Goal: Task Accomplishment & Management: Use online tool/utility

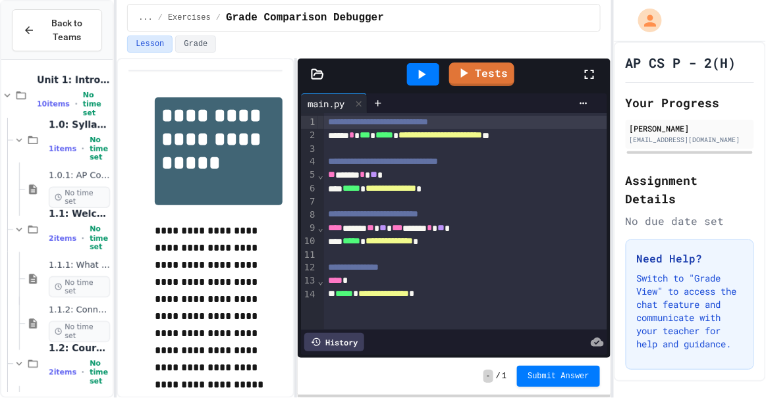
click at [369, 282] on div "**** *" at bounding box center [457, 281] width 267 height 13
click at [425, 67] on icon at bounding box center [422, 75] width 16 height 16
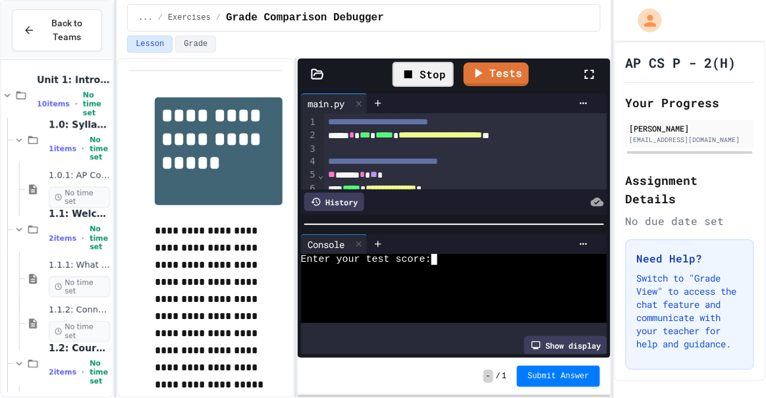
click at [448, 290] on div at bounding box center [443, 294] width 284 height 12
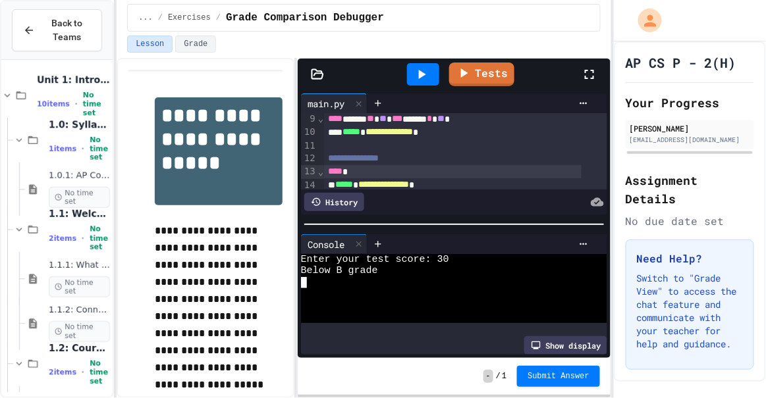
scroll to position [127, 0]
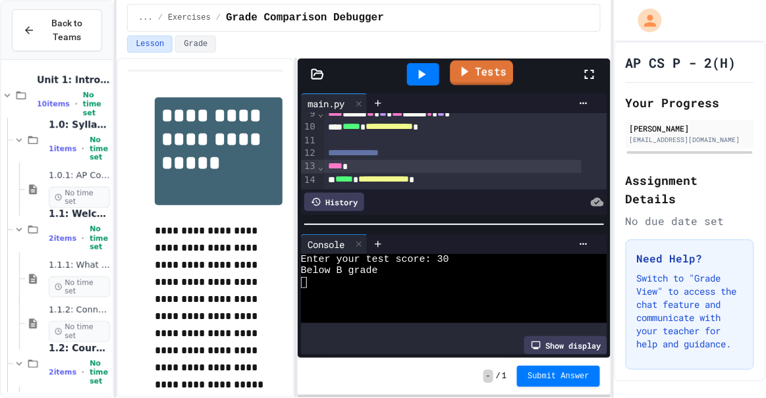
click at [486, 82] on link "Tests" at bounding box center [481, 73] width 63 height 25
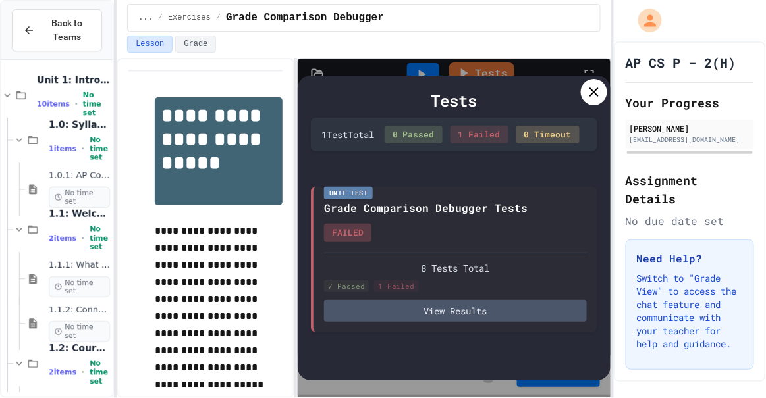
click at [587, 100] on div at bounding box center [594, 92] width 26 height 26
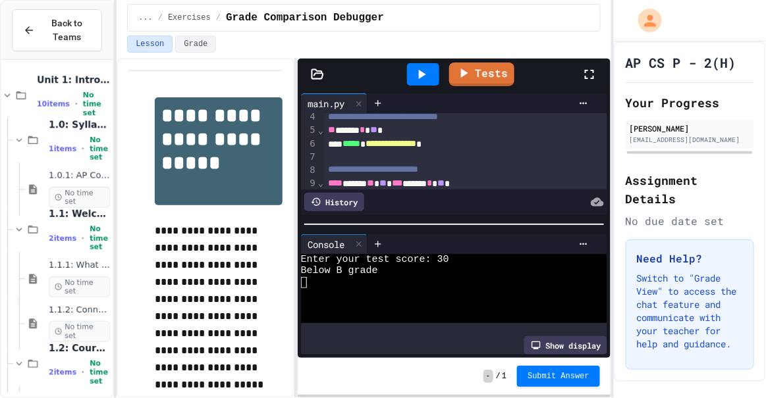
scroll to position [43, 0]
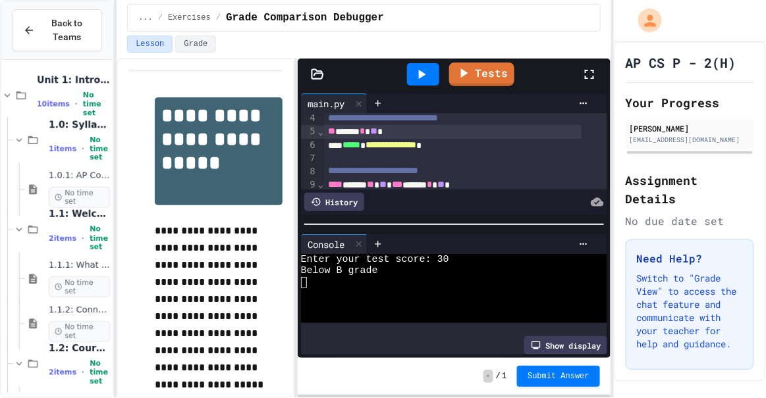
click at [379, 130] on div "** ***** * ** *" at bounding box center [452, 131] width 257 height 13
click at [425, 80] on icon at bounding box center [422, 75] width 16 height 16
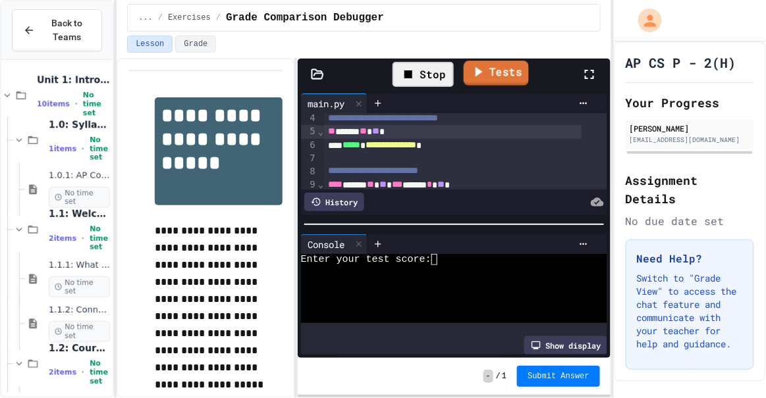
click at [488, 76] on link "Tests" at bounding box center [496, 73] width 65 height 25
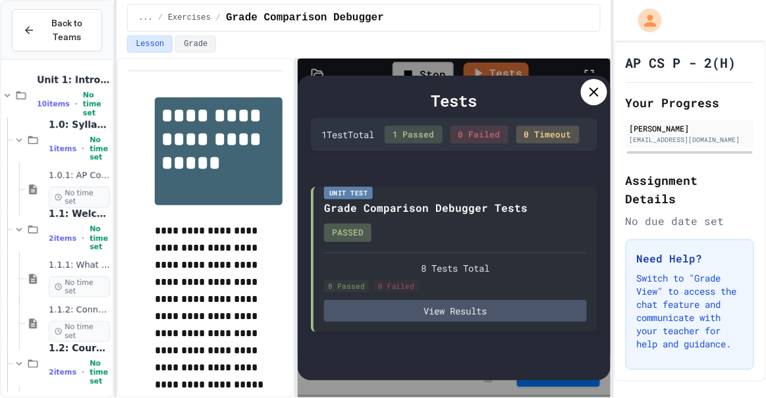
click at [597, 88] on icon at bounding box center [593, 92] width 9 height 9
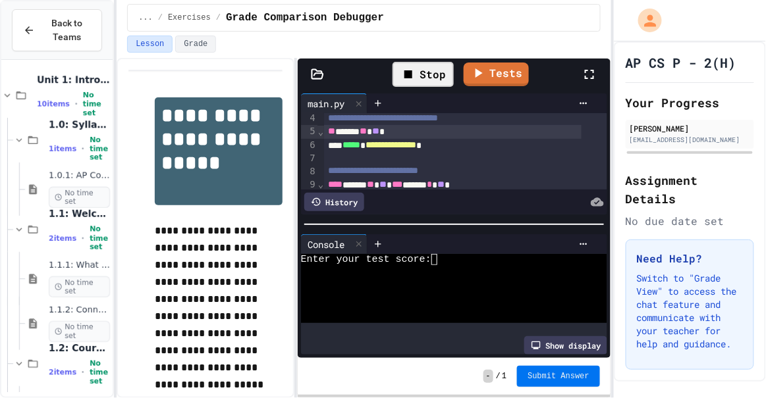
click at [545, 368] on button "Submit Answer" at bounding box center [558, 376] width 83 height 21
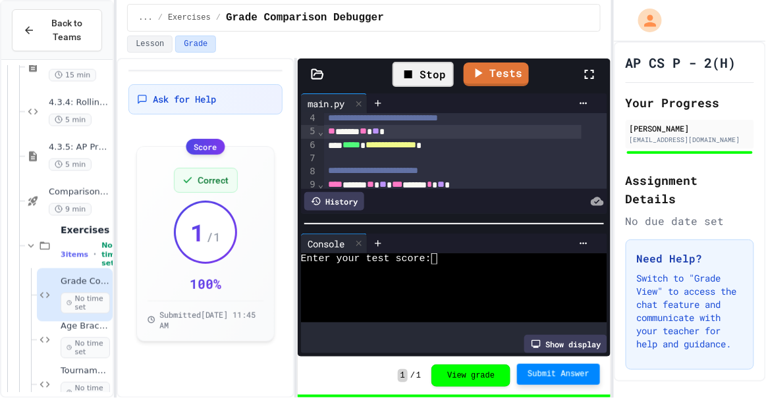
scroll to position [4058, 0]
click at [65, 338] on span "No time set" at bounding box center [85, 348] width 49 height 21
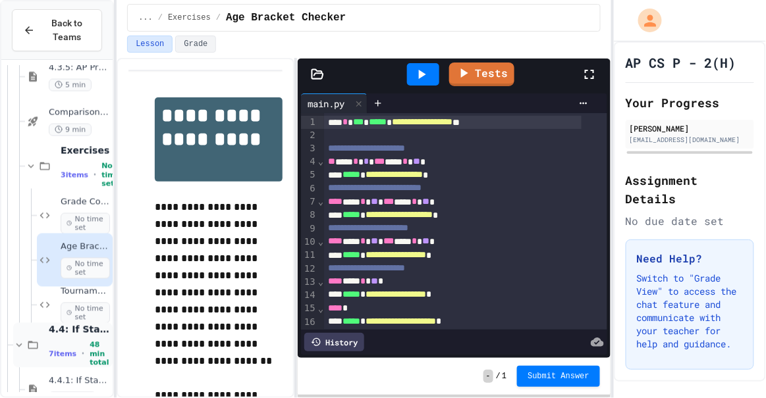
click at [58, 329] on span "4.4: If Statements" at bounding box center [79, 330] width 61 height 12
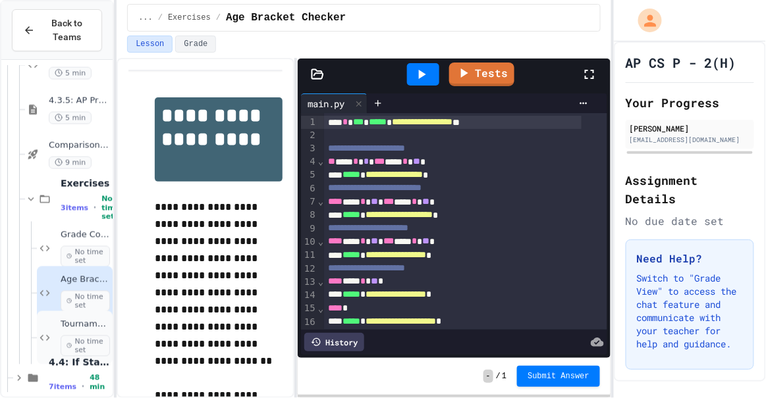
click at [67, 336] on span "No time set" at bounding box center [85, 346] width 49 height 21
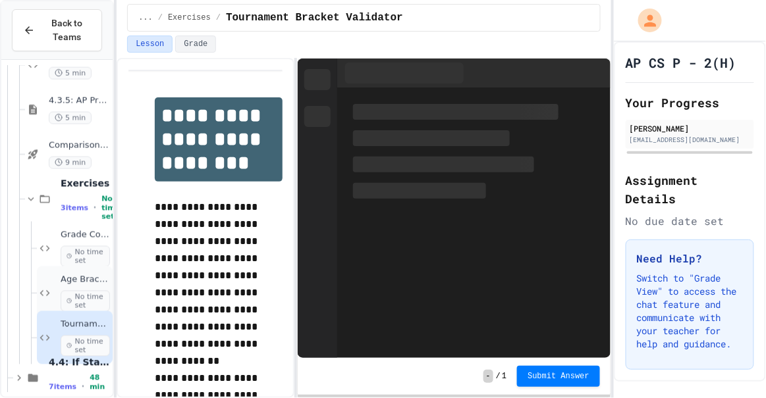
click at [78, 292] on span "No time set" at bounding box center [85, 301] width 49 height 21
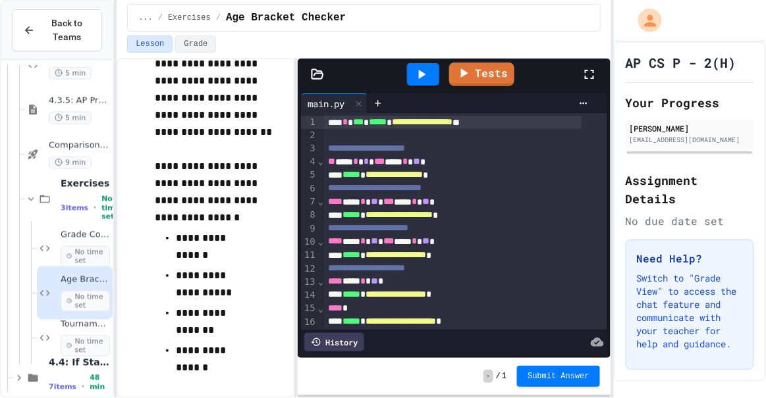
scroll to position [18, 0]
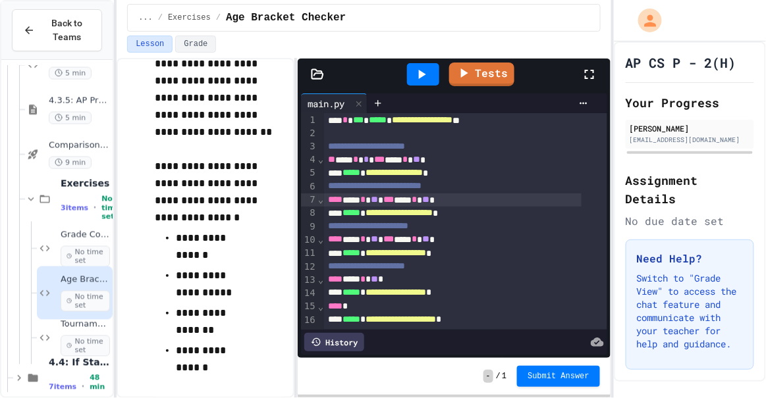
click at [365, 195] on span "*" at bounding box center [362, 199] width 5 height 9
click at [419, 195] on span "*" at bounding box center [416, 199] width 5 height 9
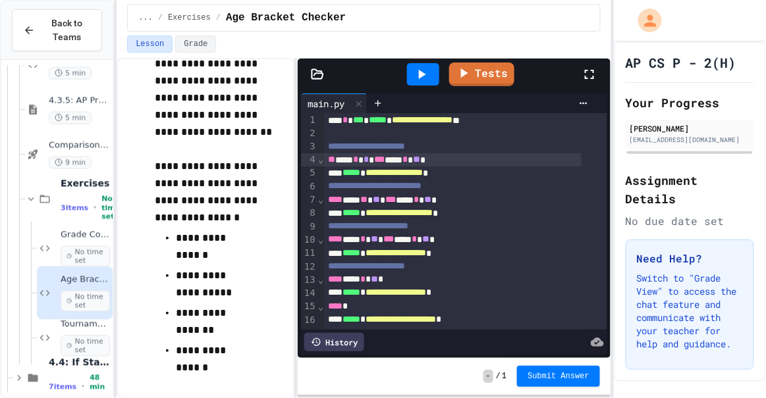
click at [408, 155] on span "*" at bounding box center [404, 159] width 5 height 9
click at [377, 233] on div "**** *** * ** *** *** * ** *" at bounding box center [452, 239] width 257 height 13
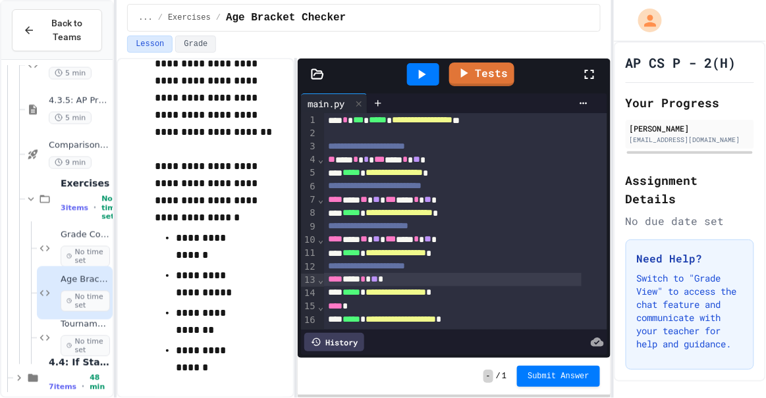
click at [377, 273] on div "**** *** * ** *" at bounding box center [452, 279] width 257 height 13
click at [468, 70] on icon at bounding box center [464, 72] width 7 height 10
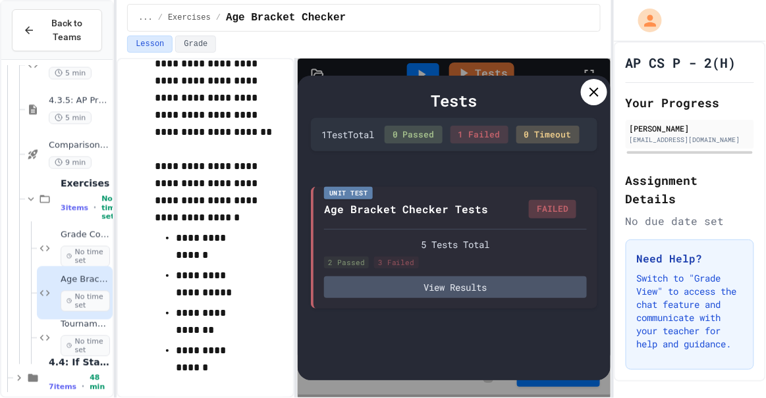
click at [599, 89] on icon at bounding box center [594, 92] width 16 height 16
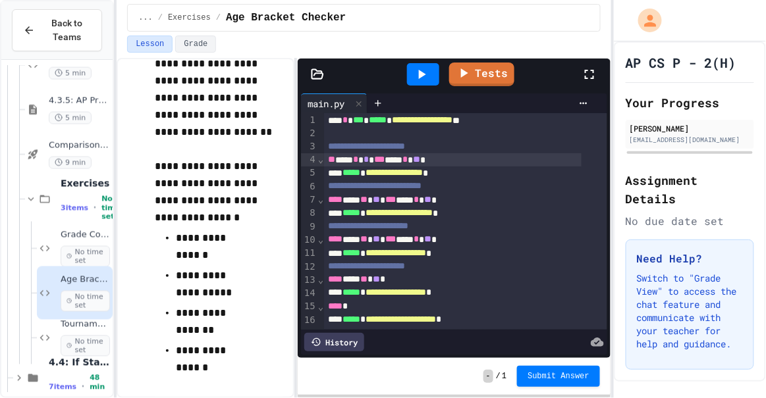
click at [367, 153] on div "** *** * * *** *** * ** *" at bounding box center [452, 159] width 257 height 13
click at [490, 59] on div "Tests" at bounding box center [459, 75] width 244 height 36
click at [493, 66] on link "Tests" at bounding box center [482, 72] width 61 height 25
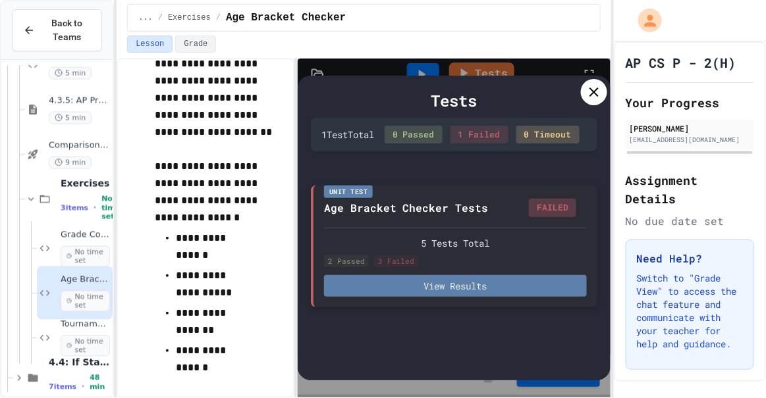
click at [470, 297] on button "View Results" at bounding box center [455, 286] width 263 height 22
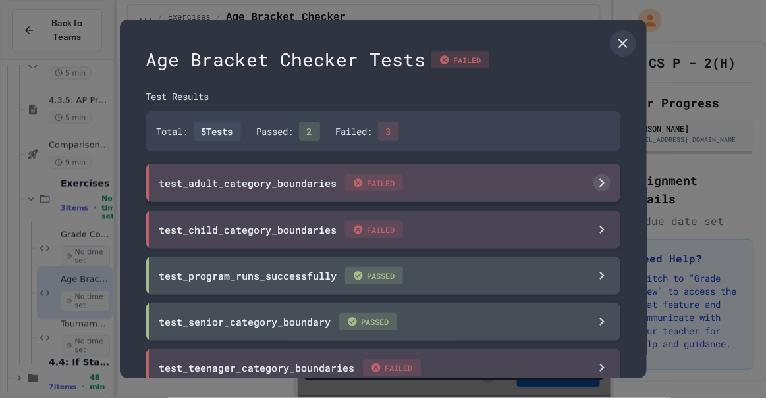
click at [290, 199] on div "test_adult_category_boundaries FAILED" at bounding box center [383, 183] width 474 height 38
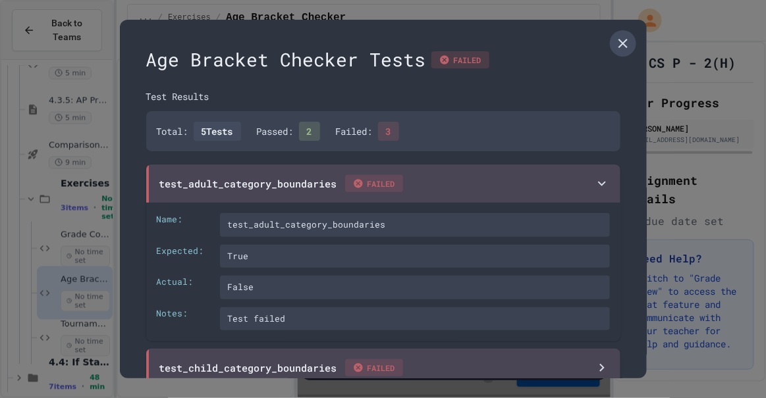
click at [610, 53] on link at bounding box center [623, 43] width 26 height 26
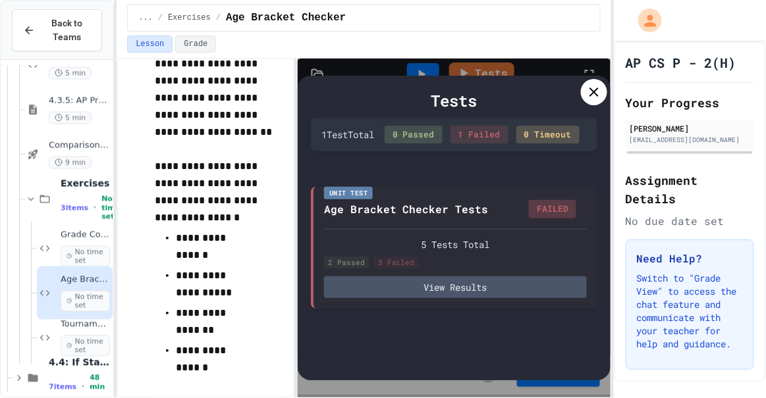
click at [599, 90] on icon at bounding box center [594, 92] width 16 height 16
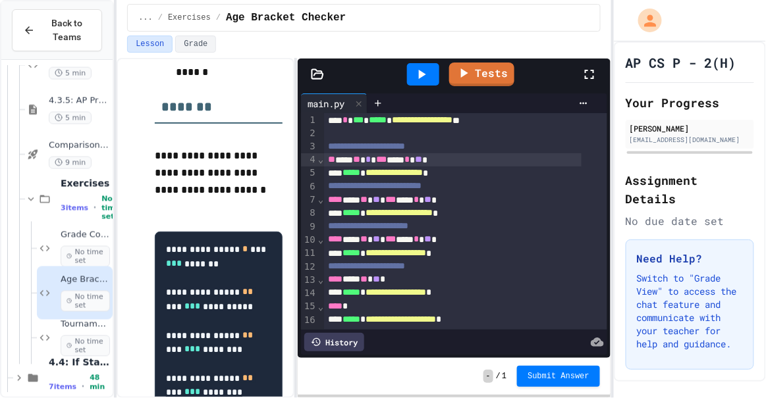
scroll to position [595, 0]
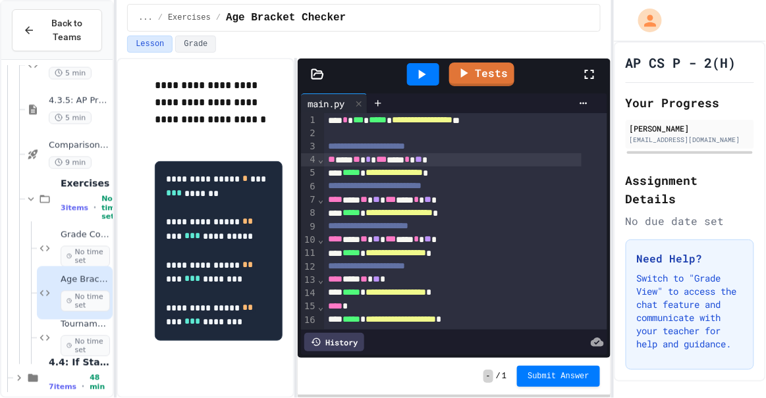
click at [427, 75] on icon at bounding box center [422, 75] width 16 height 16
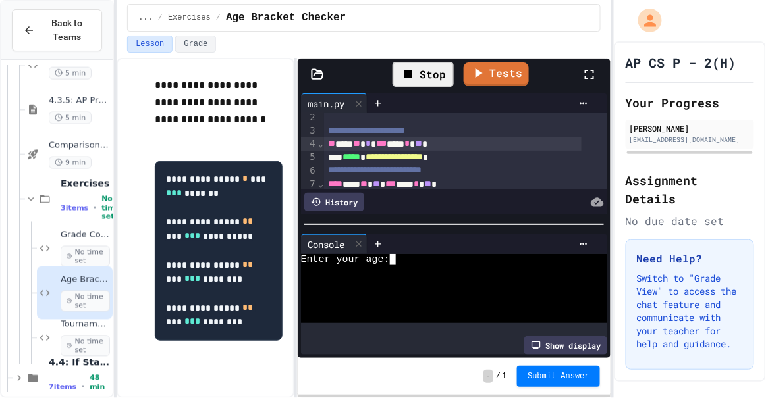
click at [421, 254] on div "Enter your age:" at bounding box center [443, 260] width 284 height 12
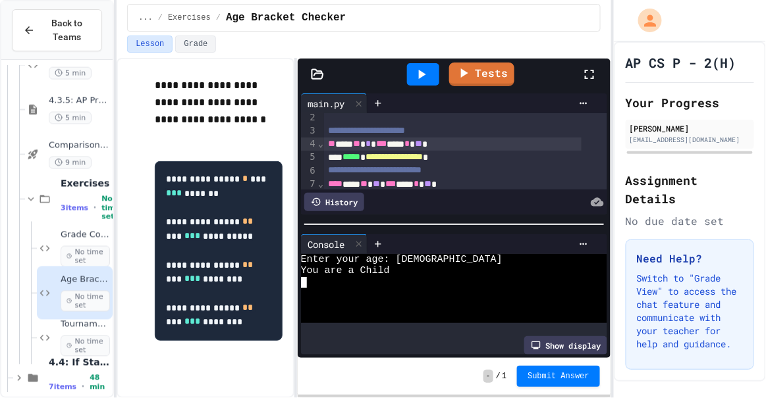
click at [410, 255] on div "Enter your age: [DEMOGRAPHIC_DATA]" at bounding box center [443, 260] width 284 height 12
click at [417, 74] on icon at bounding box center [422, 75] width 16 height 16
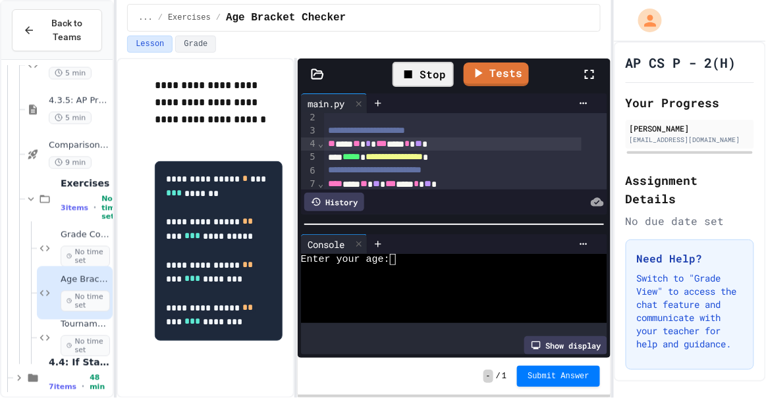
click at [428, 73] on div "Stop" at bounding box center [422, 74] width 61 height 25
click at [424, 265] on div at bounding box center [443, 271] width 284 height 12
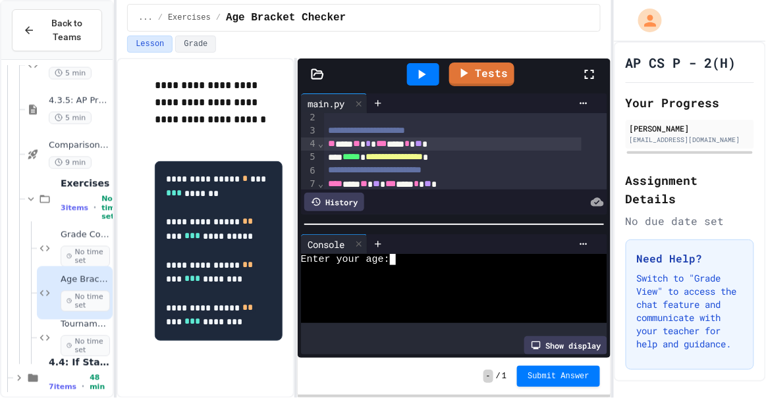
click at [424, 265] on div at bounding box center [443, 271] width 284 height 12
click at [422, 74] on icon at bounding box center [422, 74] width 7 height 9
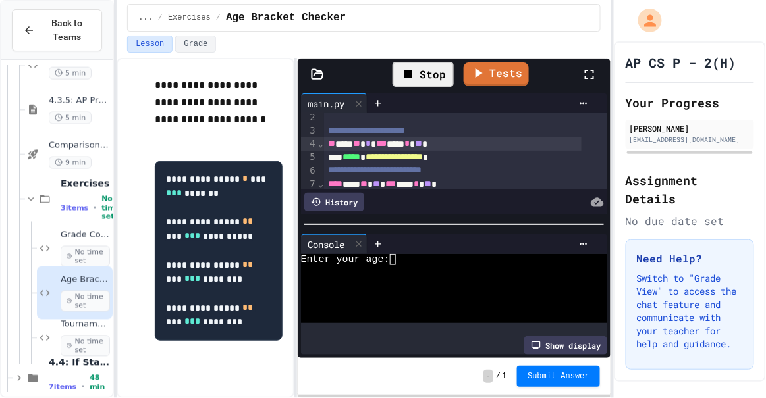
click at [383, 265] on div at bounding box center [443, 271] width 284 height 12
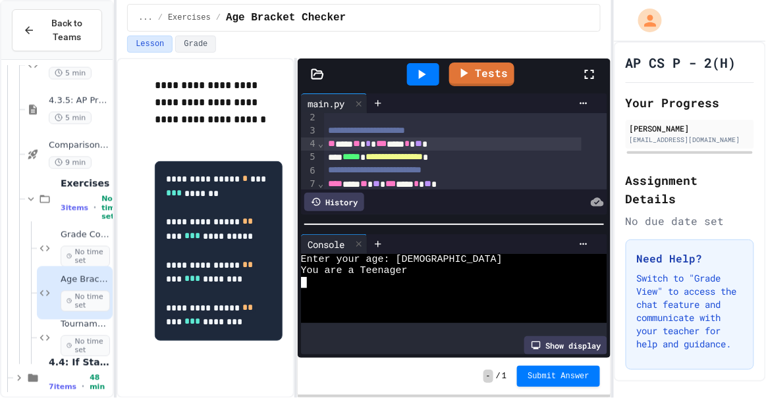
click at [419, 72] on icon at bounding box center [422, 75] width 16 height 16
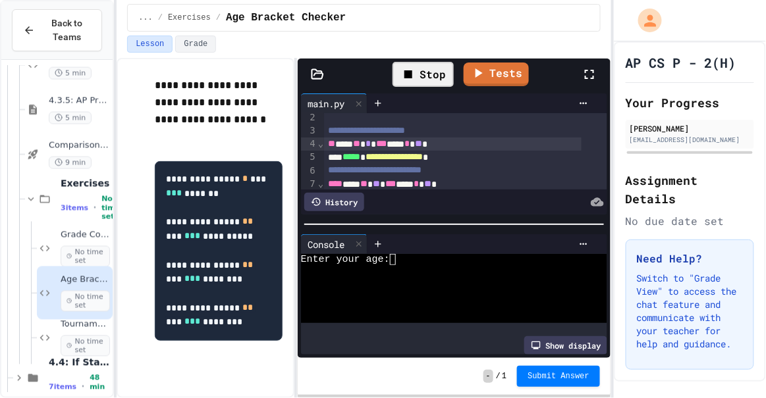
click at [402, 269] on div at bounding box center [443, 271] width 284 height 12
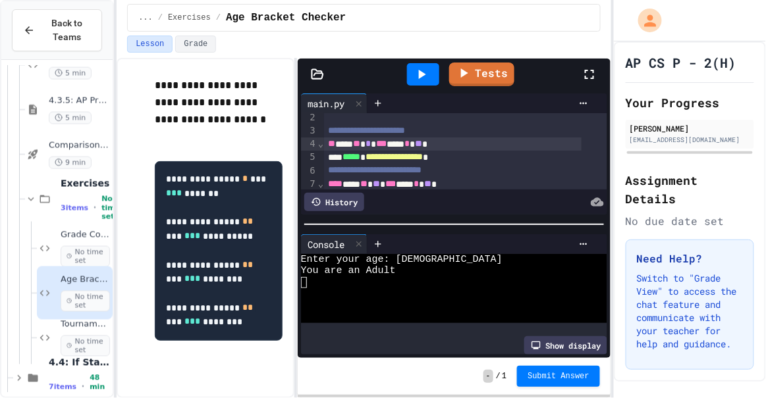
click at [428, 79] on icon at bounding box center [422, 75] width 16 height 16
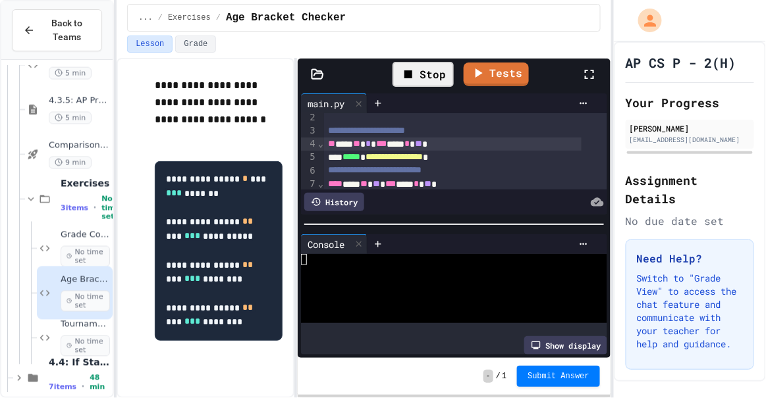
click at [396, 266] on div at bounding box center [443, 271] width 284 height 12
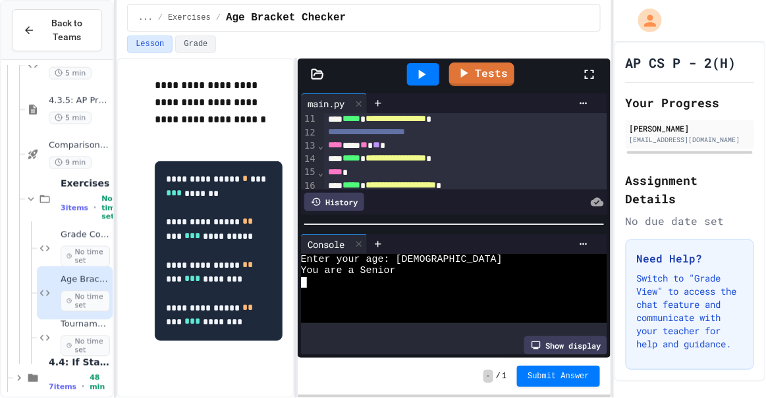
scroll to position [155, 0]
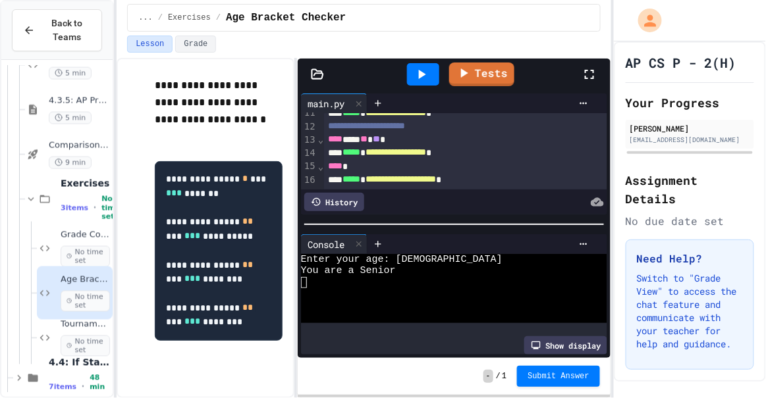
click at [421, 75] on icon at bounding box center [422, 74] width 7 height 9
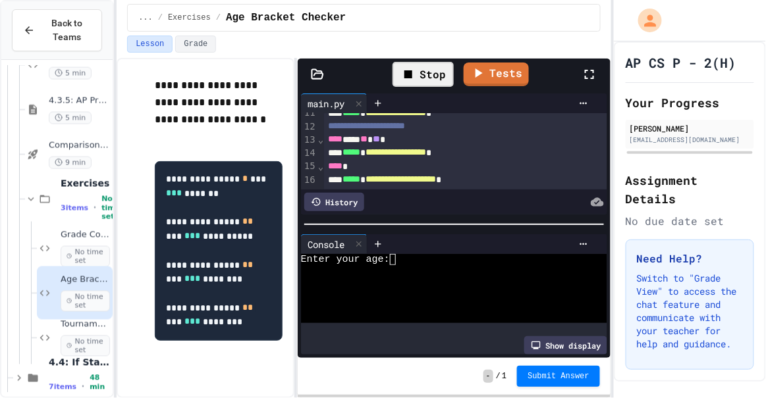
click at [390, 265] on div at bounding box center [443, 271] width 284 height 12
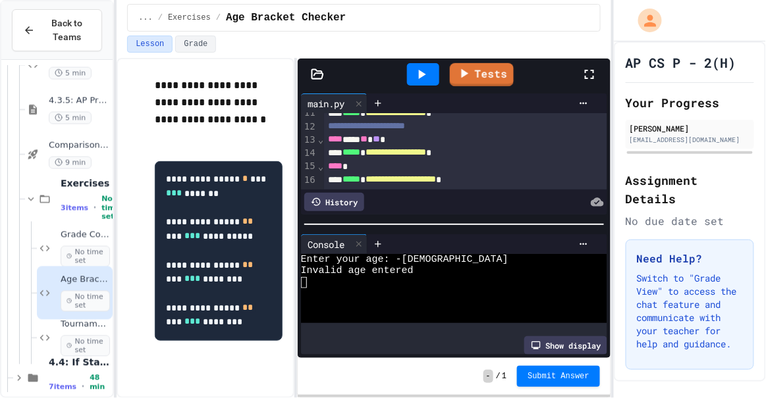
click at [450, 71] on link "Tests" at bounding box center [482, 74] width 64 height 23
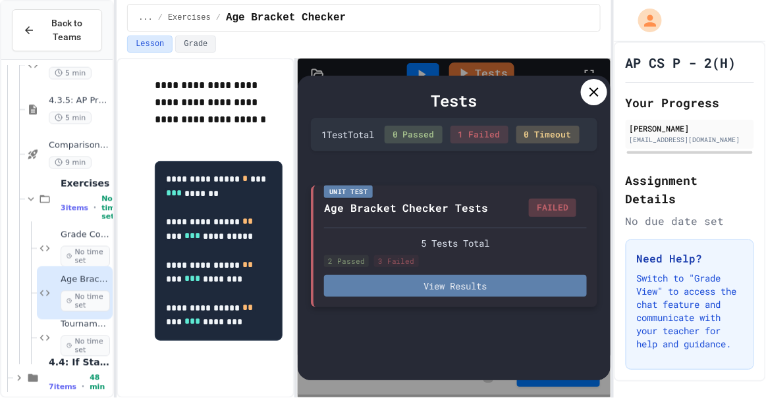
click at [404, 294] on button "View Results" at bounding box center [455, 286] width 263 height 22
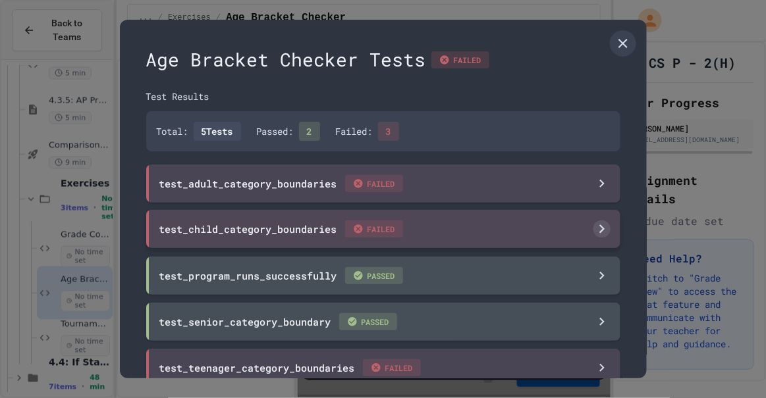
scroll to position [35, 0]
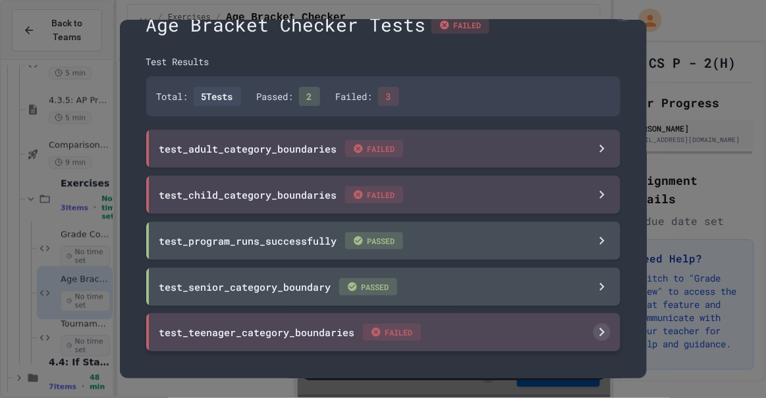
click at [327, 344] on div "test_teenager_category_boundaries FAILED" at bounding box center [383, 332] width 474 height 38
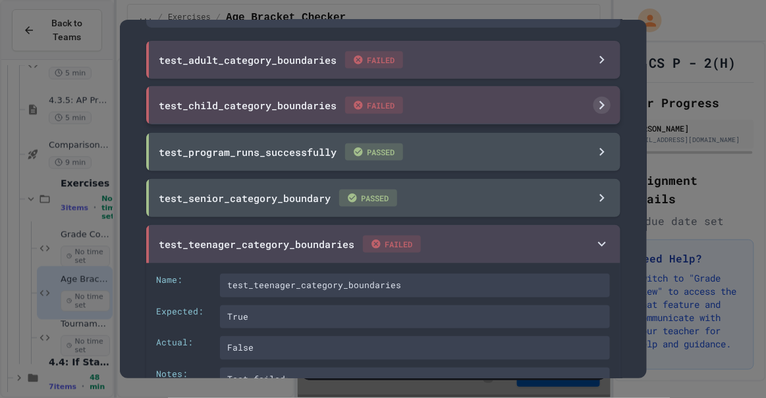
scroll to position [124, 0]
click at [304, 200] on div "test_senior_category_boundary PASSED" at bounding box center [278, 196] width 238 height 17
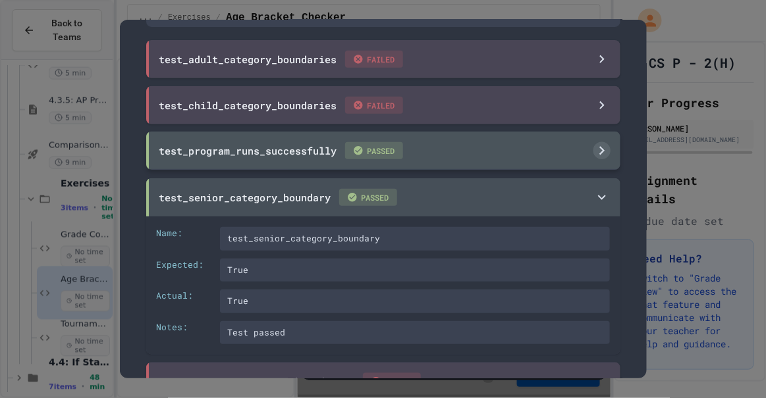
click at [307, 160] on div "test_program_runs_successfully PASSED" at bounding box center [383, 151] width 474 height 38
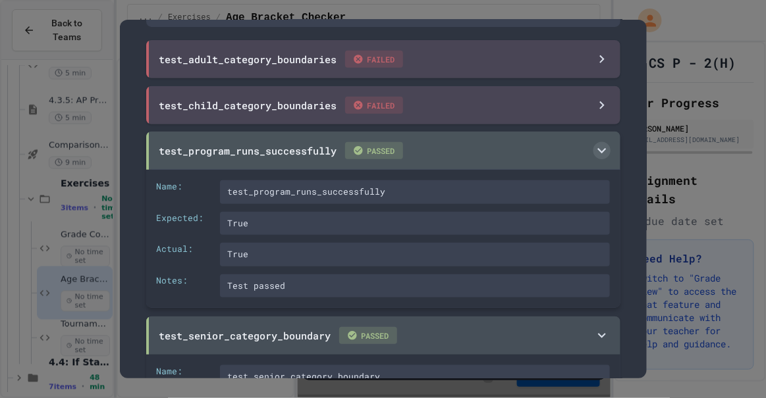
click at [311, 160] on div "test_program_runs_successfully PASSED" at bounding box center [383, 151] width 474 height 38
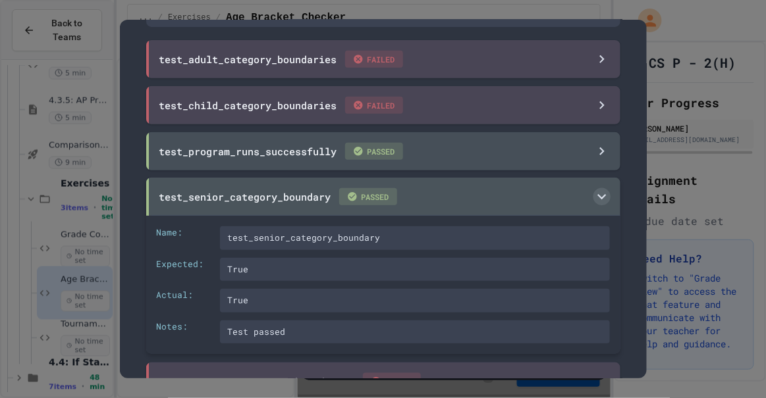
click at [296, 210] on div "test_senior_category_boundary PASSED" at bounding box center [383, 197] width 474 height 38
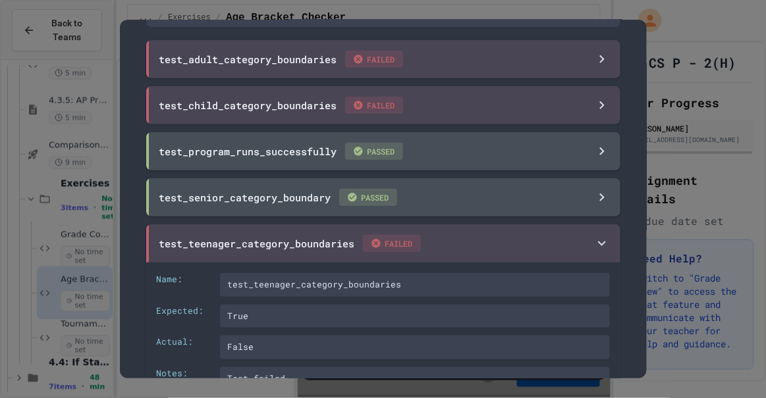
click at [563, 19] on div at bounding box center [383, 199] width 766 height 398
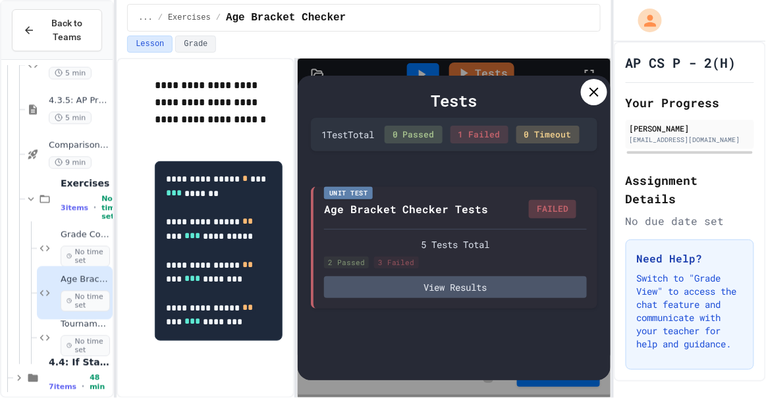
click at [595, 92] on icon at bounding box center [593, 92] width 9 height 9
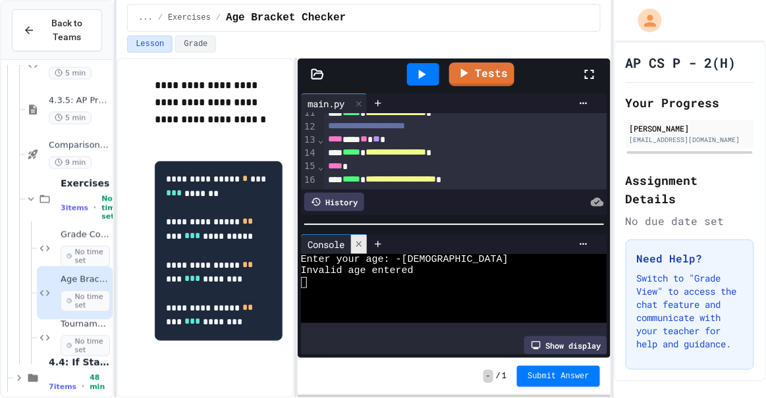
click at [365, 240] on div at bounding box center [359, 244] width 16 height 19
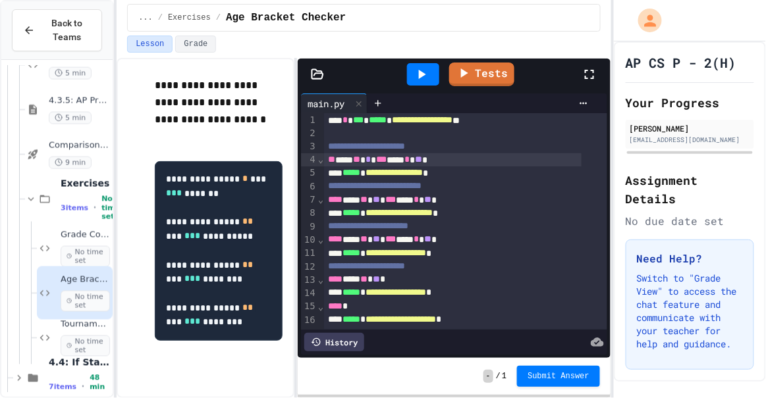
click at [373, 153] on div "** *** ** * *** *** * ** *" at bounding box center [452, 159] width 257 height 13
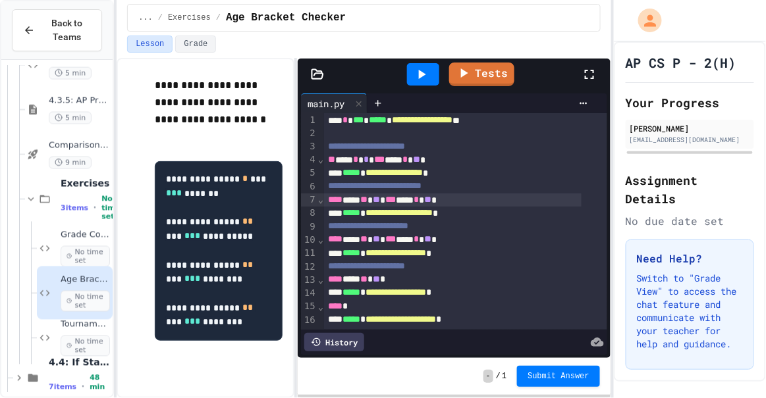
click at [385, 194] on div "**** *** ** ** *** *** * ** *" at bounding box center [452, 200] width 257 height 13
click at [385, 233] on div "**** *** ** ** *** *** * ** *" at bounding box center [452, 239] width 257 height 13
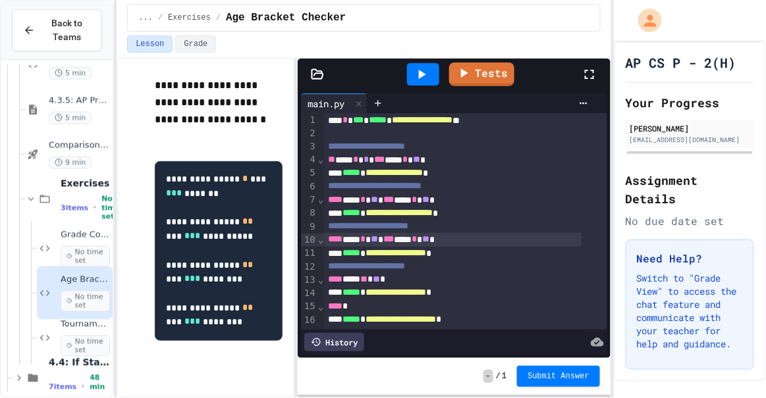
click at [427, 61] on div at bounding box center [422, 75] width 45 height 36
click at [431, 69] on div at bounding box center [423, 74] width 32 height 22
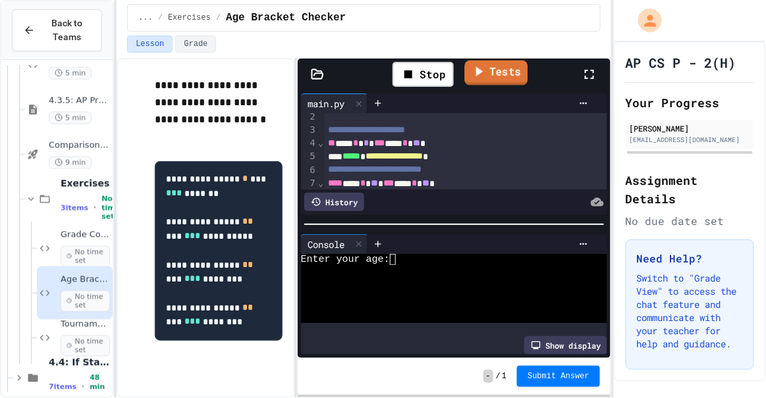
click at [472, 74] on icon at bounding box center [478, 71] width 15 height 16
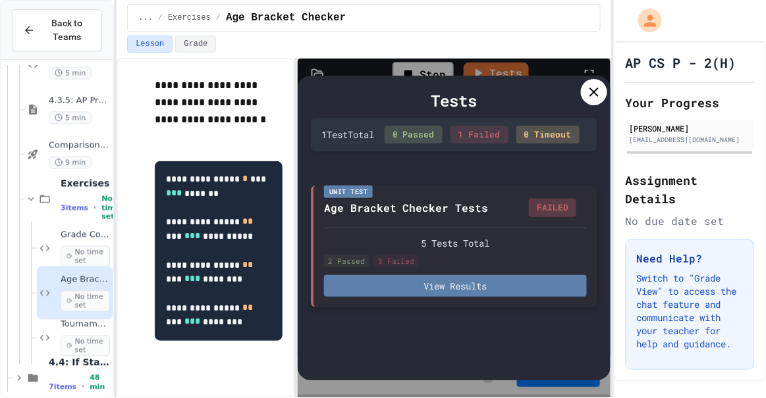
click at [402, 293] on button "View Results" at bounding box center [455, 286] width 263 height 22
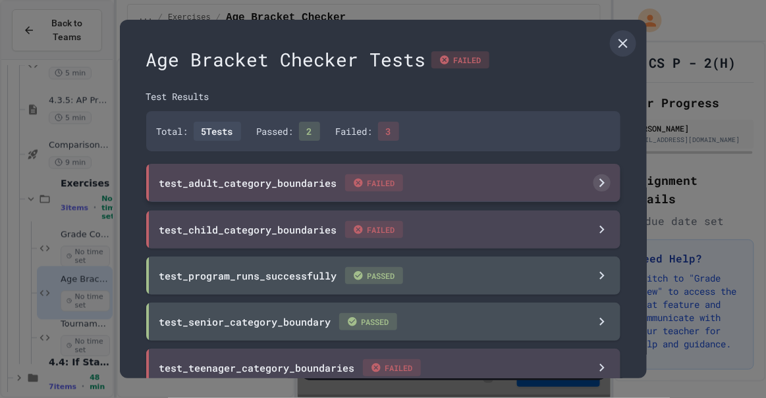
click at [294, 185] on div "test_adult_category_boundaries FAILED" at bounding box center [281, 183] width 244 height 17
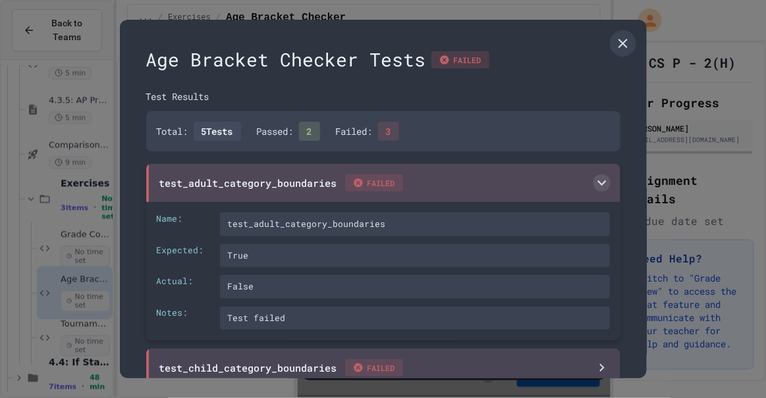
click at [371, 192] on div "test_adult_category_boundaries FAILED" at bounding box center [383, 183] width 474 height 38
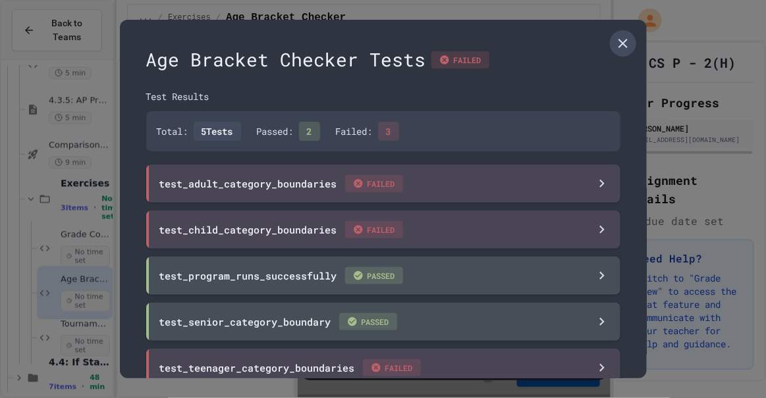
click at [610, 50] on link at bounding box center [623, 43] width 26 height 26
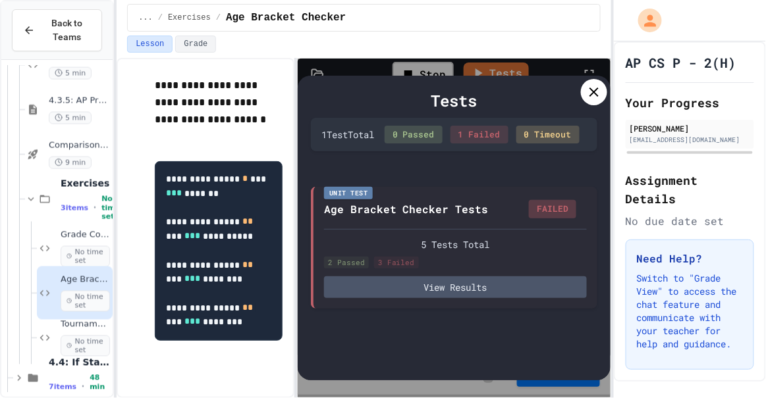
click at [601, 80] on div at bounding box center [594, 92] width 26 height 26
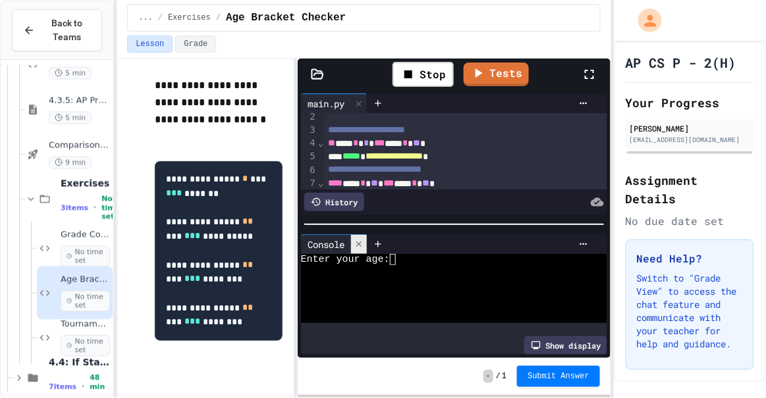
click at [358, 240] on icon at bounding box center [358, 244] width 9 height 9
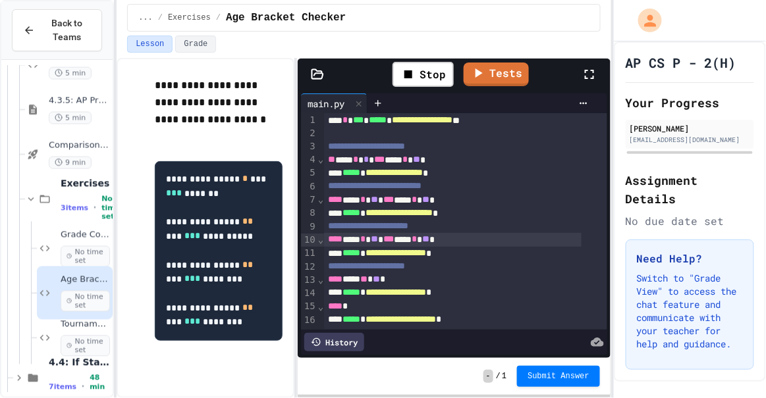
scroll to position [18, 0]
click at [491, 79] on link "Tests" at bounding box center [497, 73] width 66 height 25
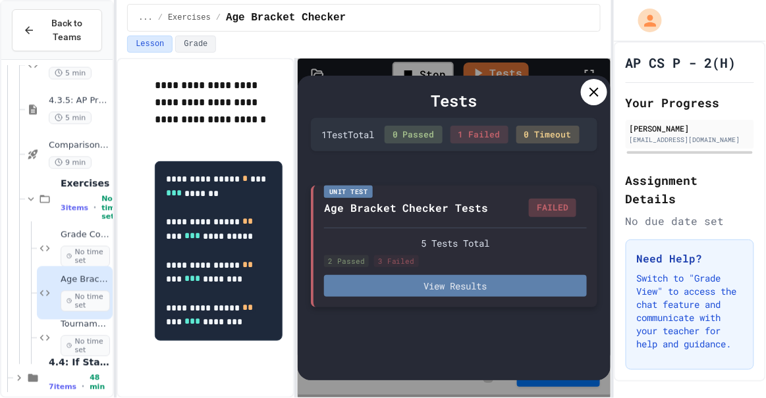
click at [481, 292] on button "View Results" at bounding box center [455, 286] width 263 height 22
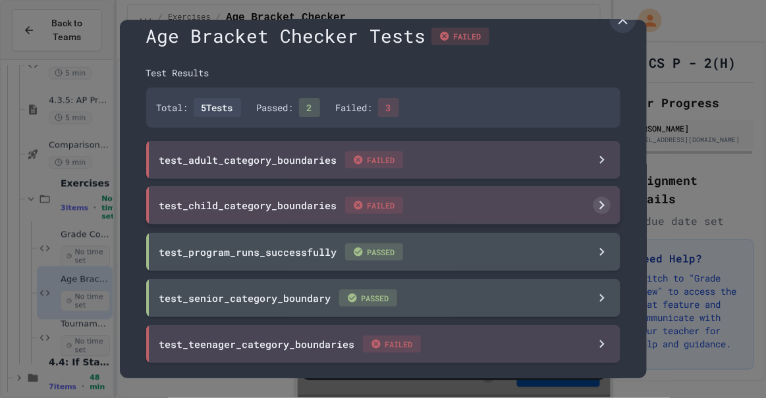
scroll to position [35, 0]
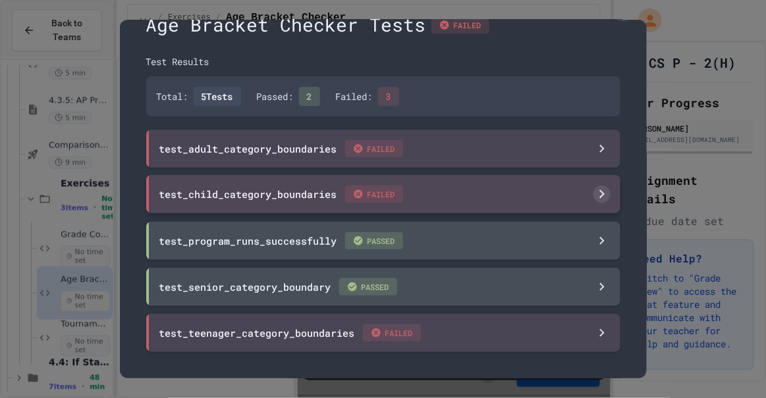
click at [292, 186] on div "test_child_category_boundaries FAILED" at bounding box center [281, 194] width 244 height 17
